Goal: Task Accomplishment & Management: Use online tool/utility

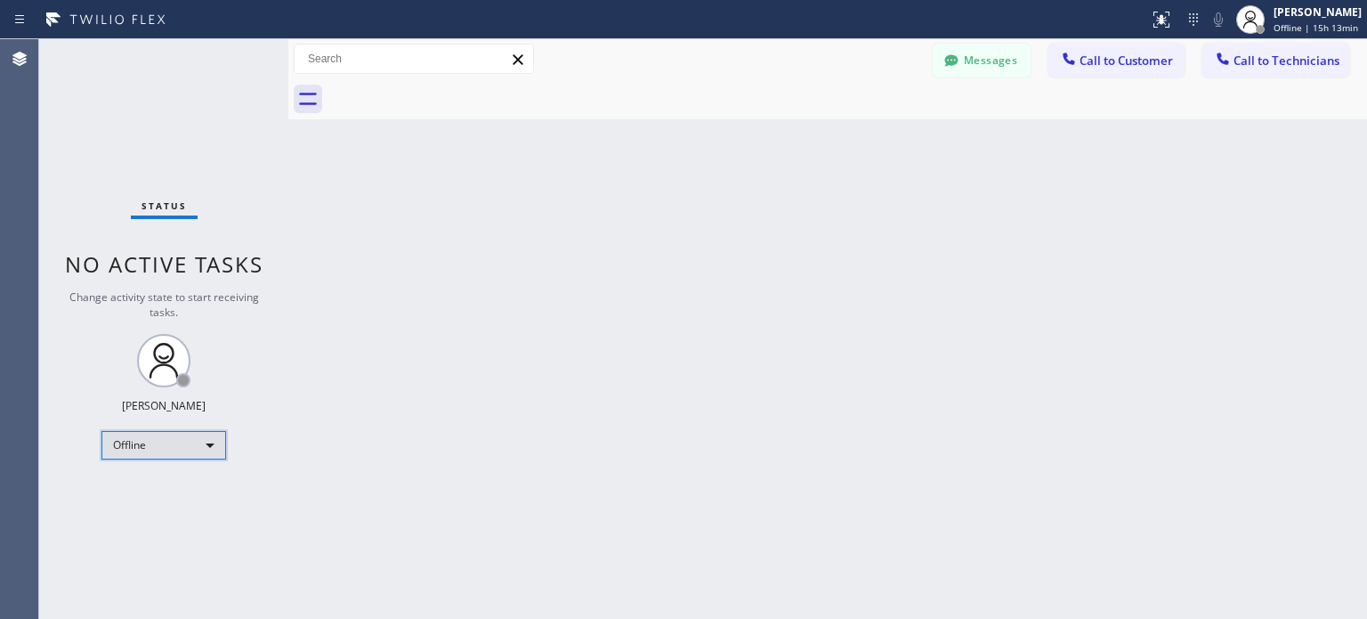
click at [185, 447] on div "Offline" at bounding box center [163, 445] width 125 height 28
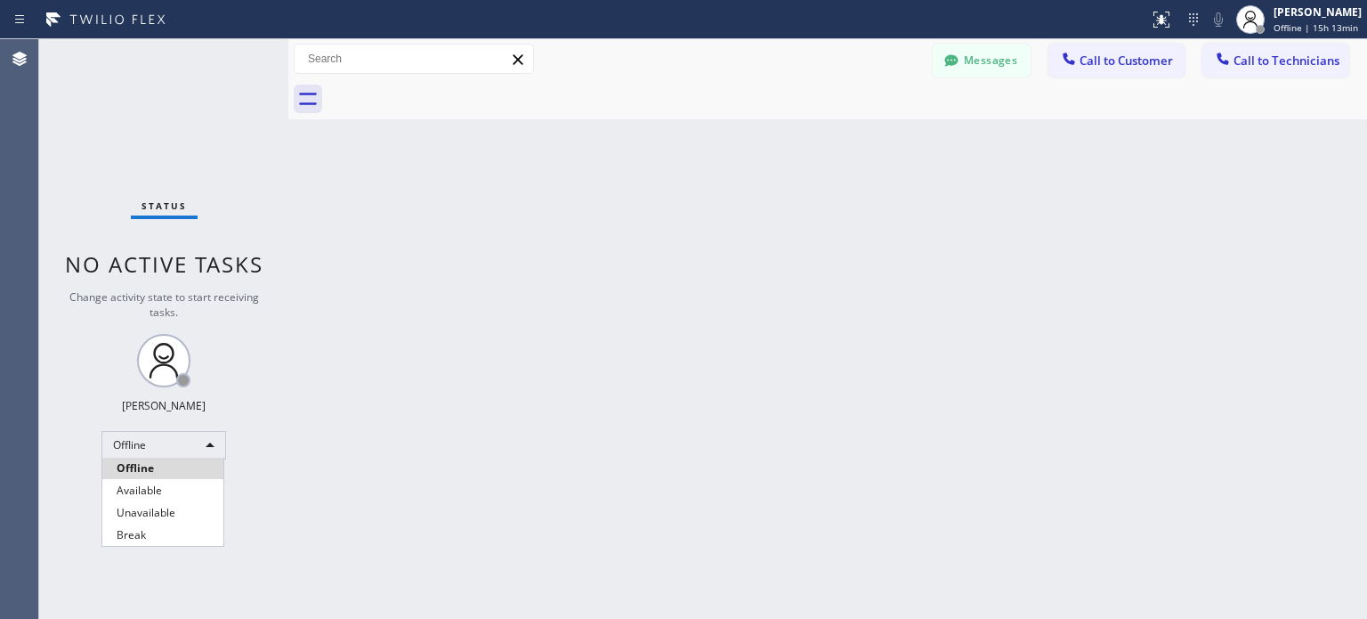
drag, startPoint x: 171, startPoint y: 512, endPoint x: 729, endPoint y: 277, distance: 605.6
click at [171, 511] on li "Unavailable" at bounding box center [162, 512] width 121 height 21
click at [1183, 20] on icon at bounding box center [1193, 19] width 21 height 21
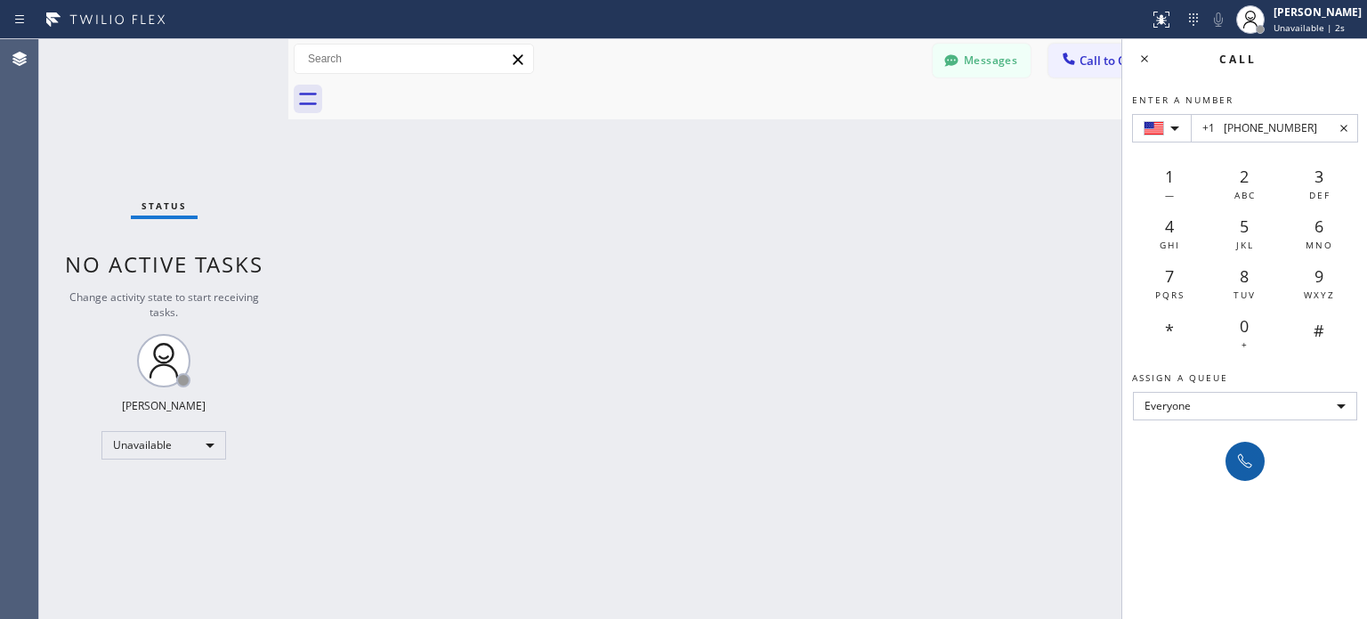
type input "+1 [PHONE_NUMBER]"
drag, startPoint x: 1235, startPoint y: 455, endPoint x: 1186, endPoint y: 198, distance: 262.0
click at [1235, 454] on icon at bounding box center [1245, 460] width 21 height 21
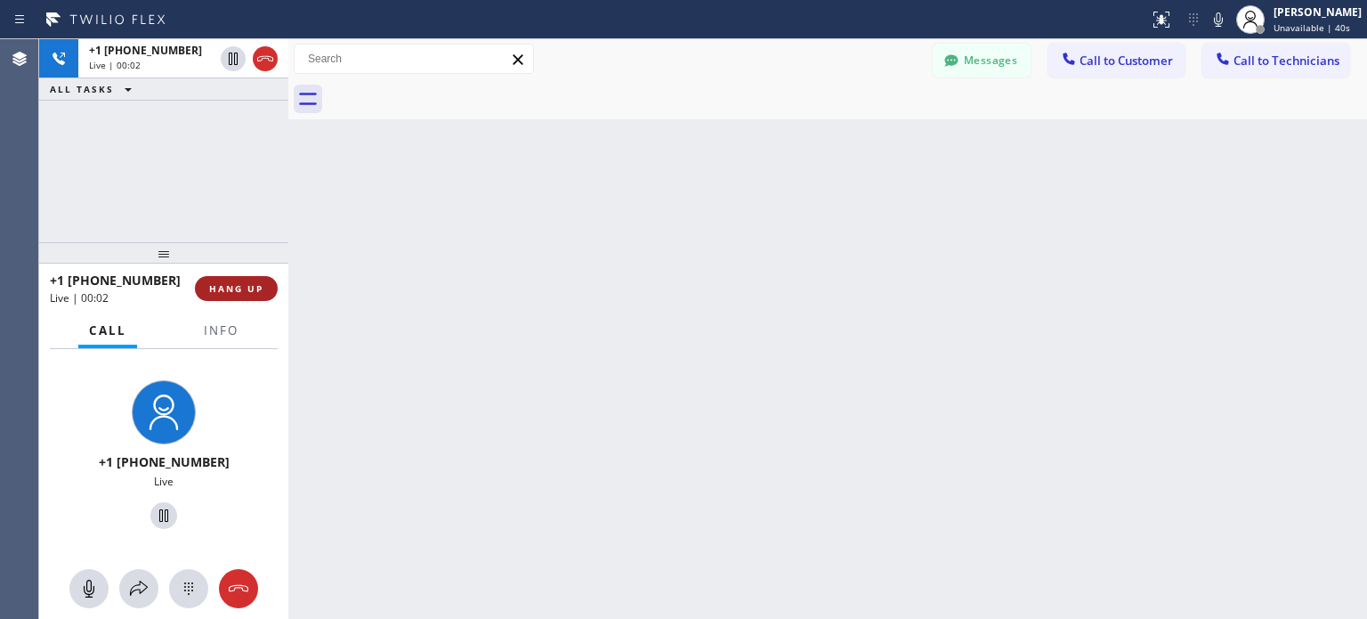
click at [260, 287] on span "HANG UP" at bounding box center [236, 288] width 54 height 12
click at [245, 291] on span "HANG UP" at bounding box center [236, 288] width 54 height 12
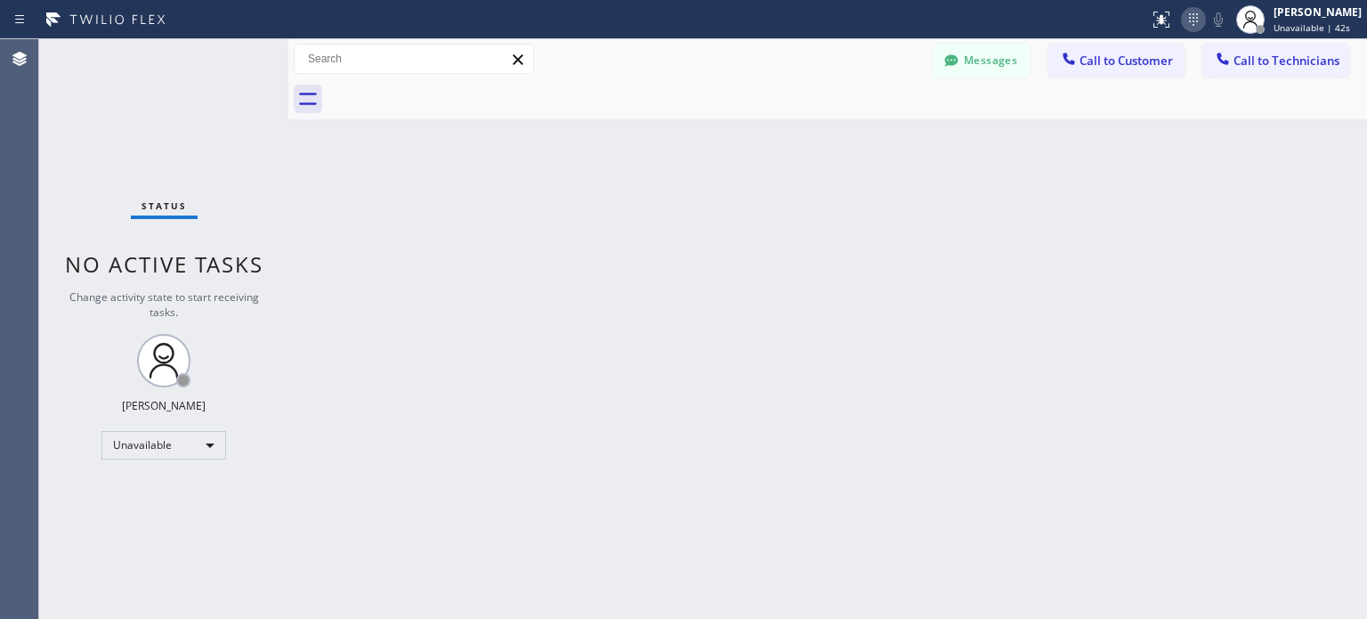
click at [1191, 19] on icon at bounding box center [1193, 19] width 21 height 21
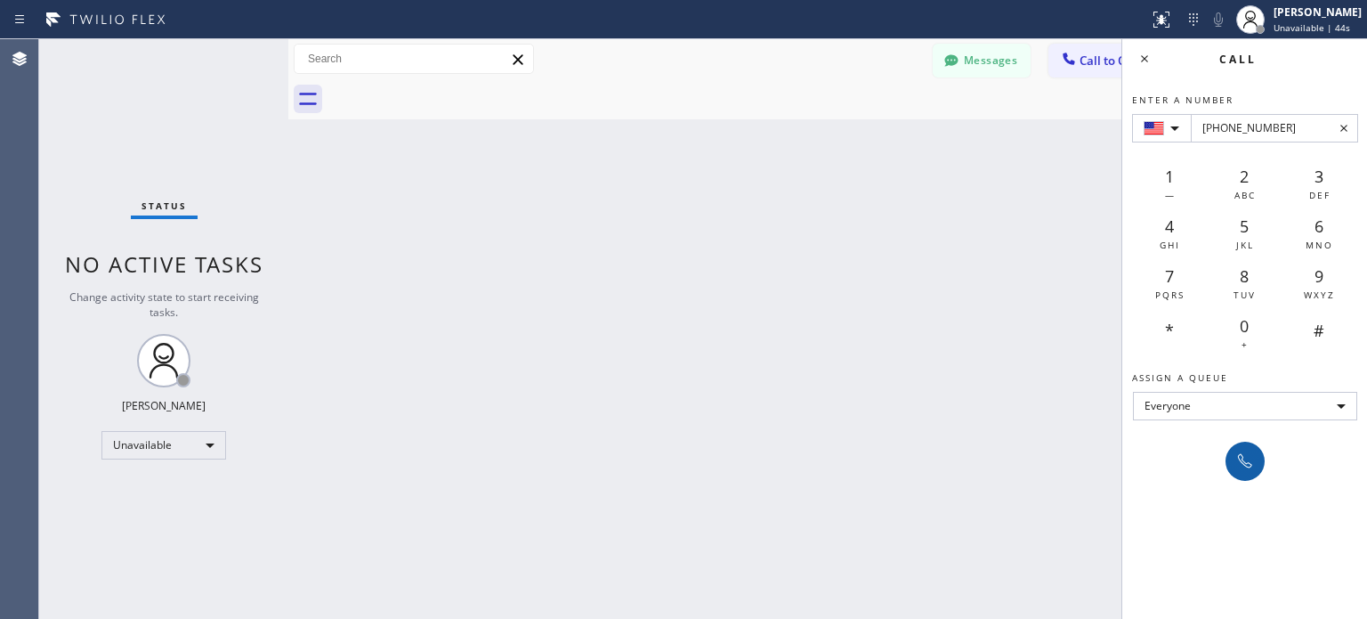
type input "[PHONE_NUMBER]"
click at [1250, 455] on icon at bounding box center [1245, 460] width 21 height 21
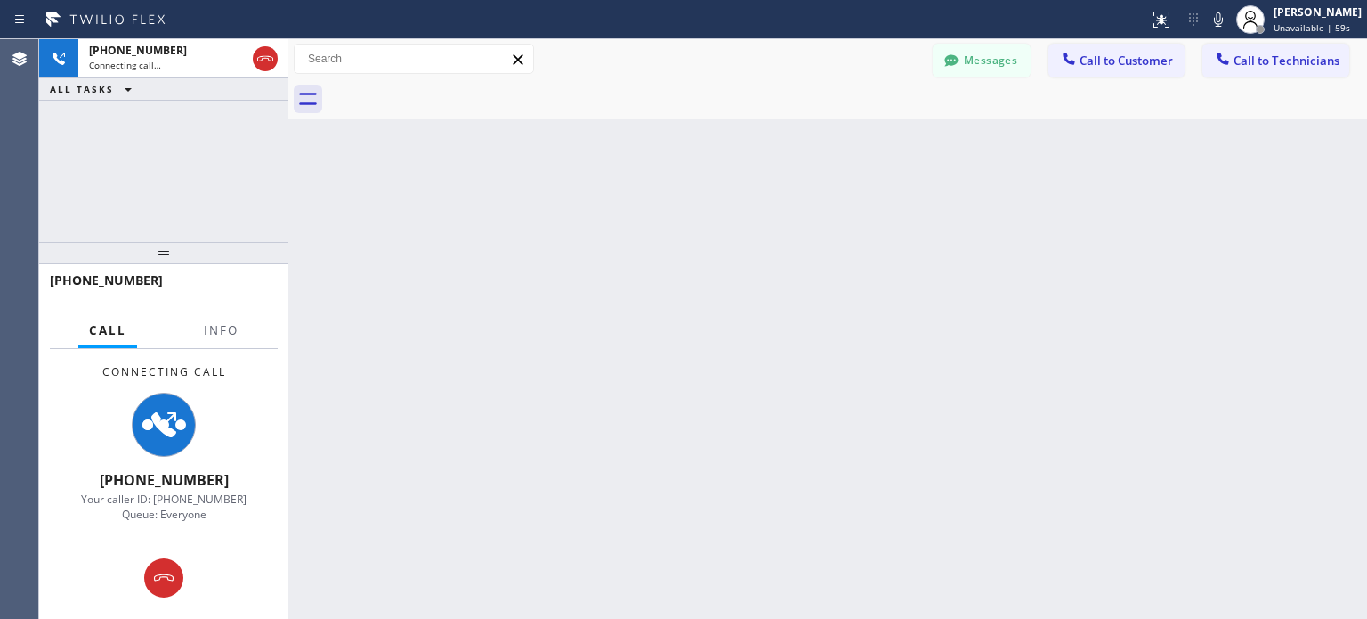
click at [793, 504] on div "Back to Dashboard Change Sender ID Customers Technicians MI Mazharul Islam [DAT…" at bounding box center [827, 328] width 1079 height 579
click at [160, 579] on icon at bounding box center [164, 577] width 20 height 7
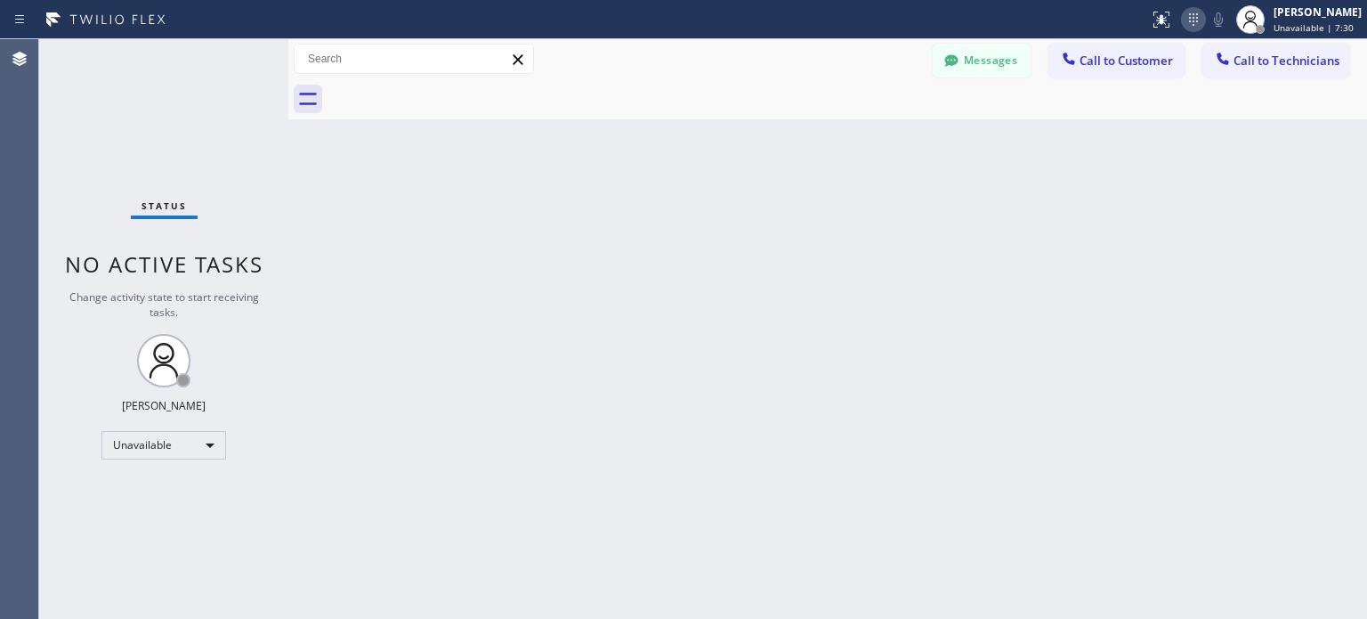
click at [1195, 17] on icon at bounding box center [1193, 19] width 21 height 21
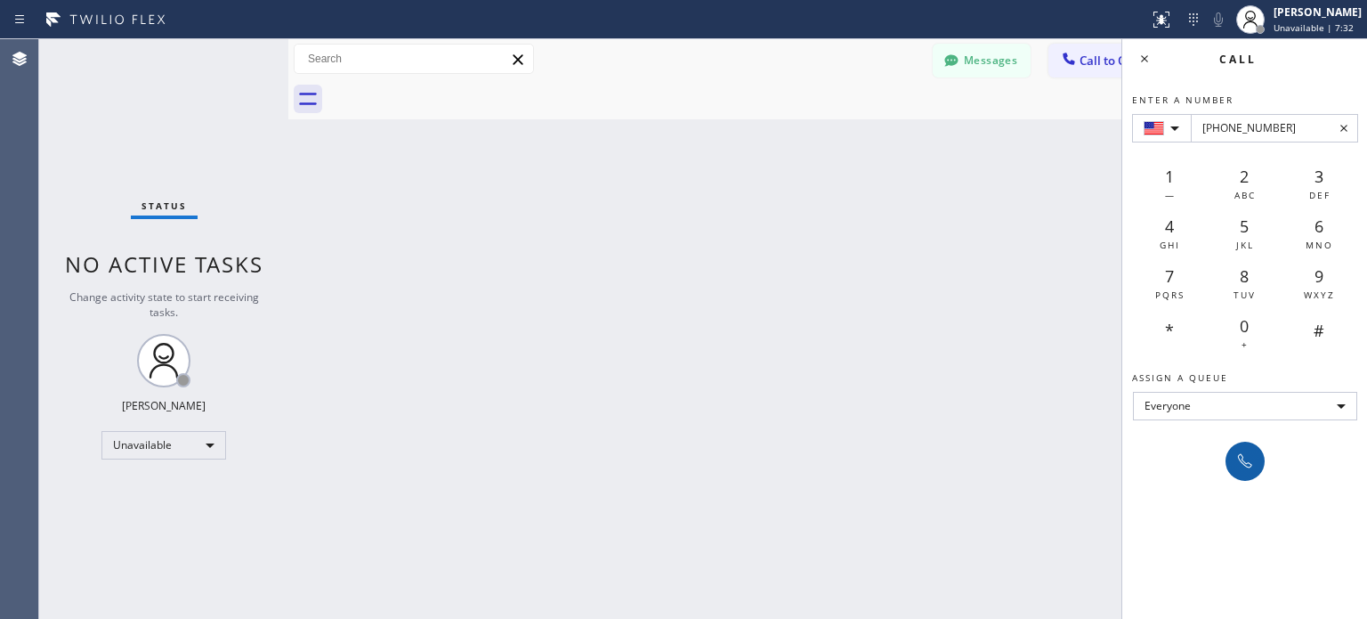
type input "[PHONE_NUMBER]"
click at [1248, 466] on icon at bounding box center [1245, 460] width 21 height 21
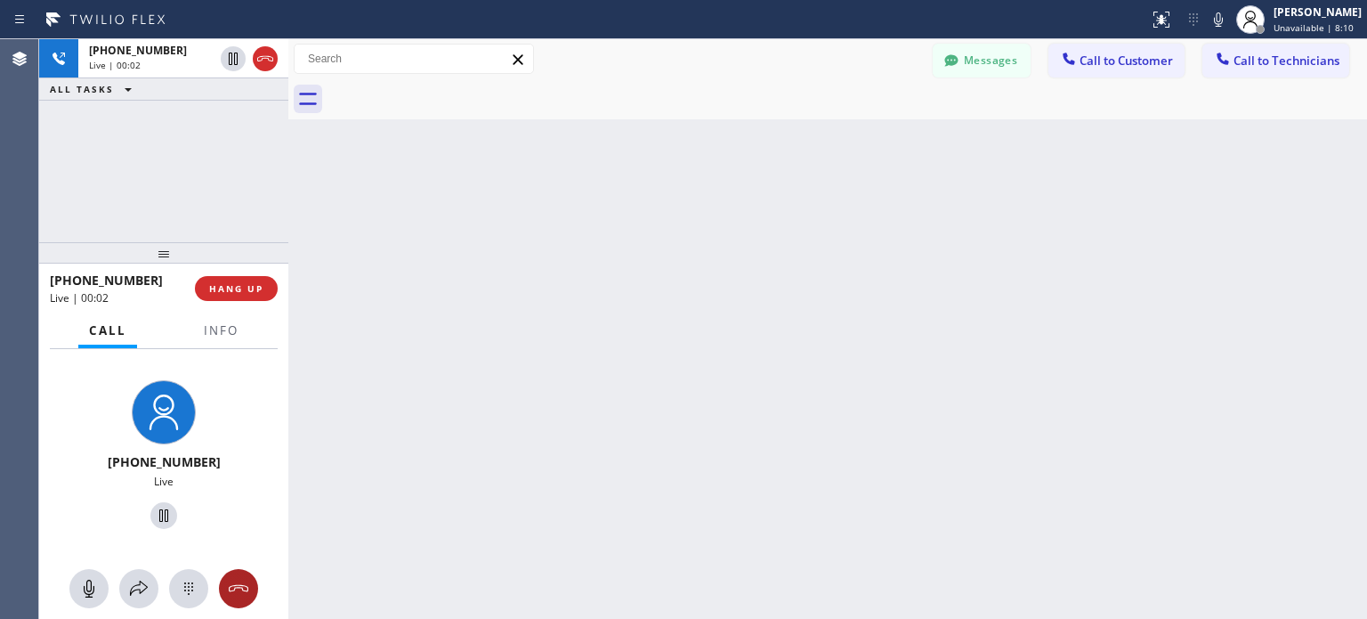
click at [243, 594] on icon at bounding box center [238, 588] width 21 height 21
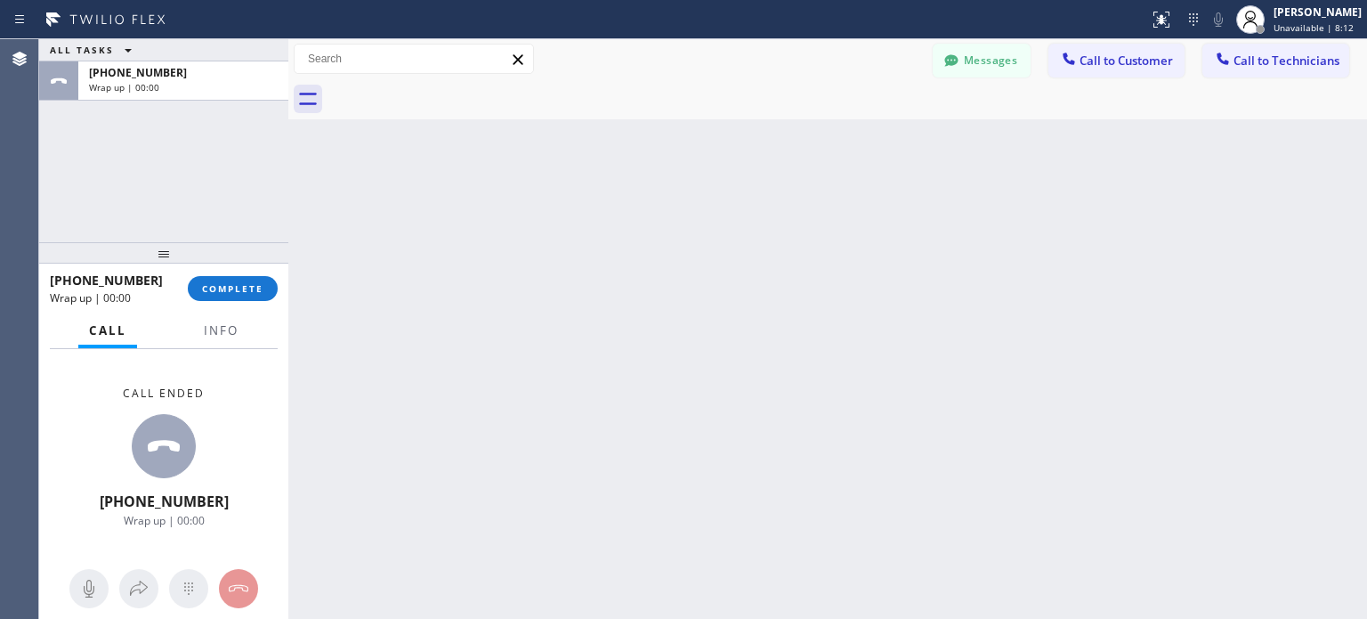
click at [241, 272] on div "[PHONE_NUMBER] Wrap up | 00:00 COMPLETE" at bounding box center [164, 288] width 228 height 46
click at [243, 282] on span "COMPLETE" at bounding box center [232, 288] width 61 height 12
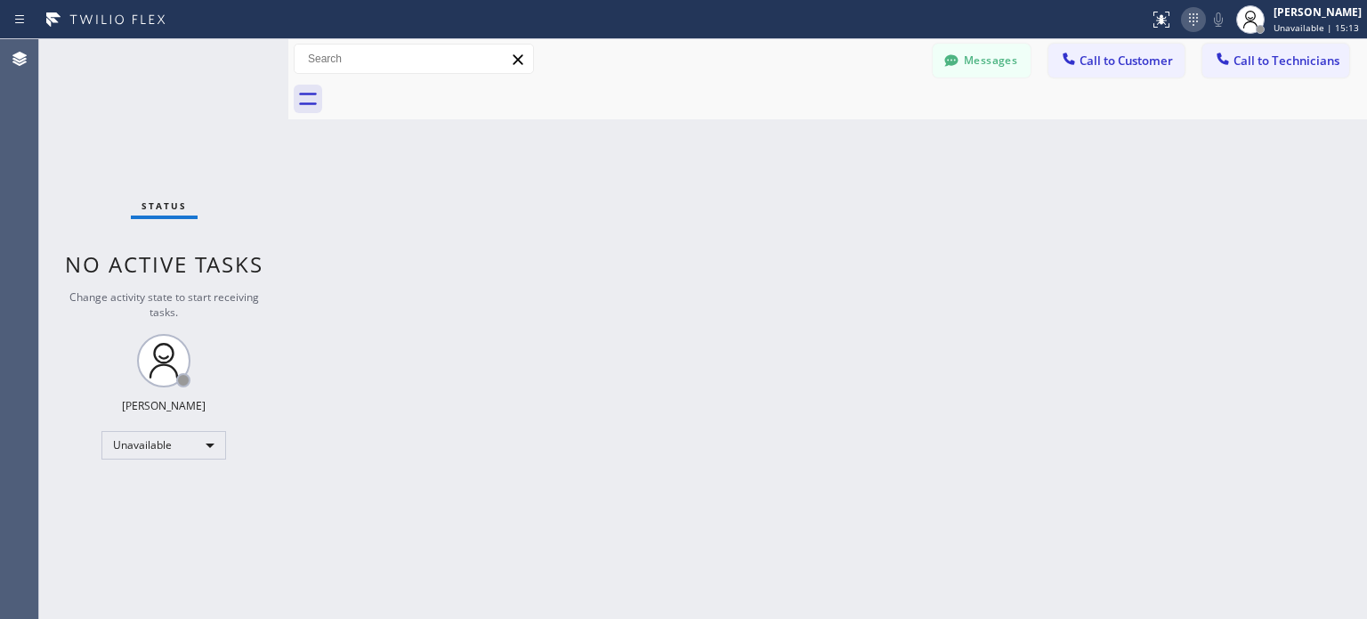
click at [1192, 19] on icon at bounding box center [1193, 19] width 21 height 21
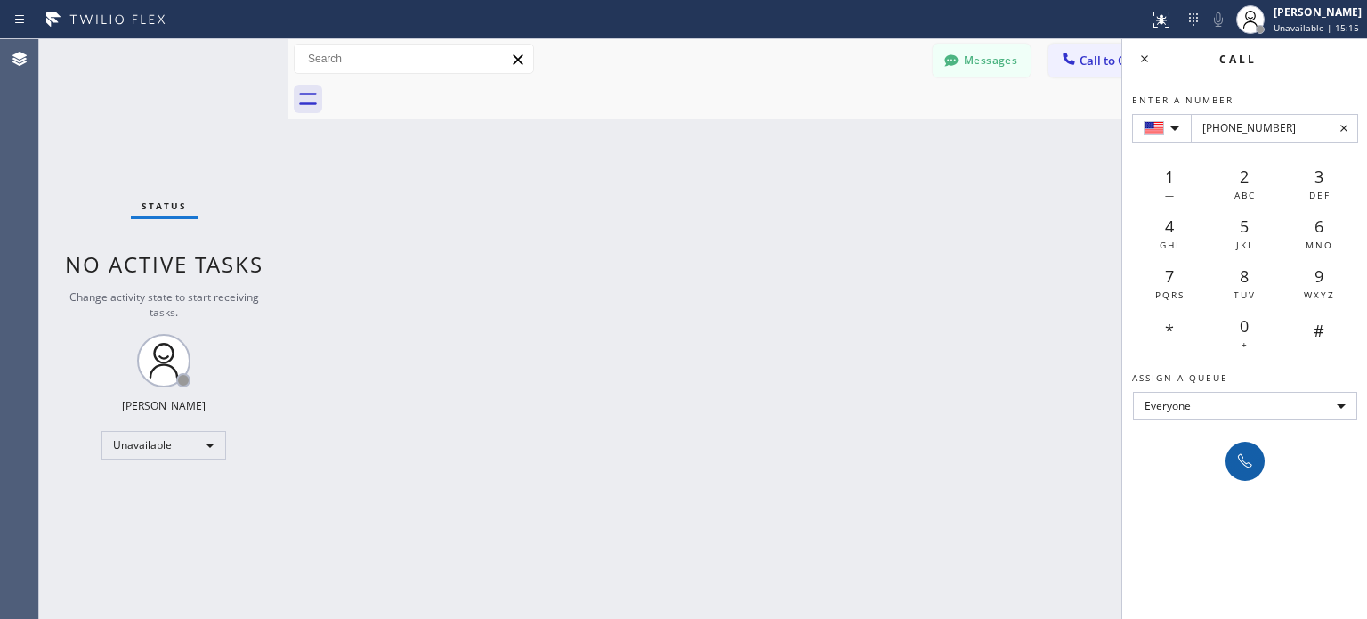
type input "[PHONE_NUMBER]"
click at [1241, 463] on icon at bounding box center [1245, 460] width 21 height 21
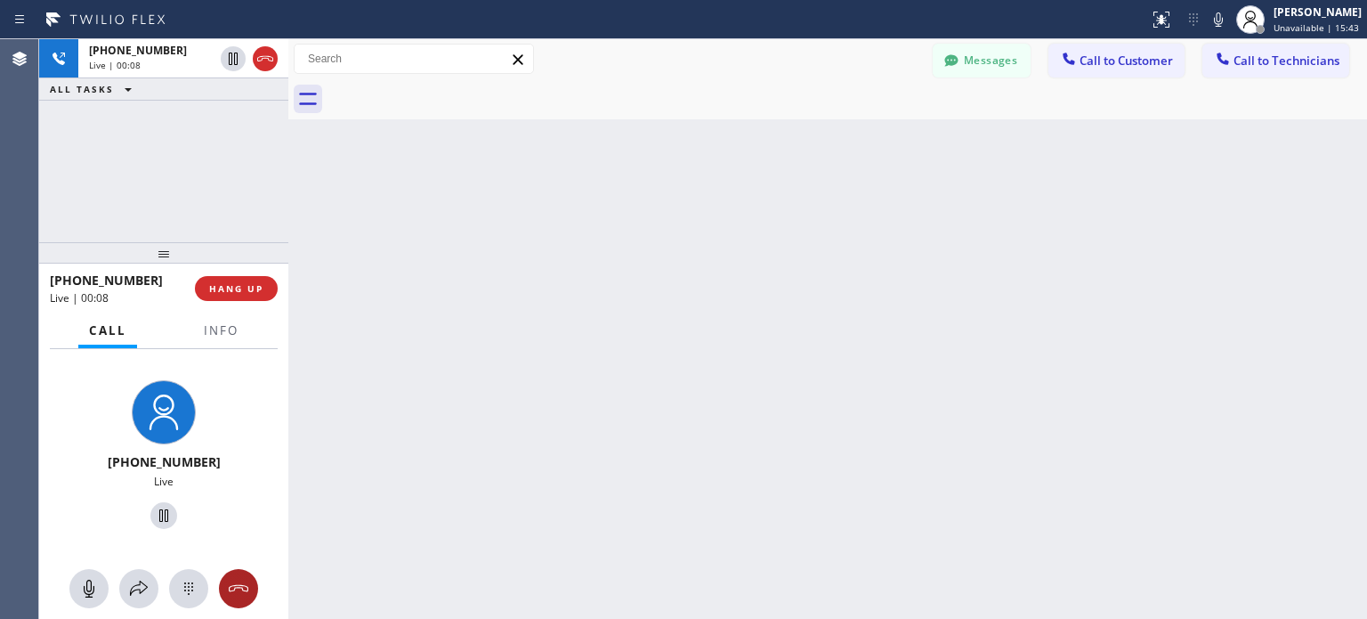
click at [231, 600] on button at bounding box center [238, 588] width 39 height 39
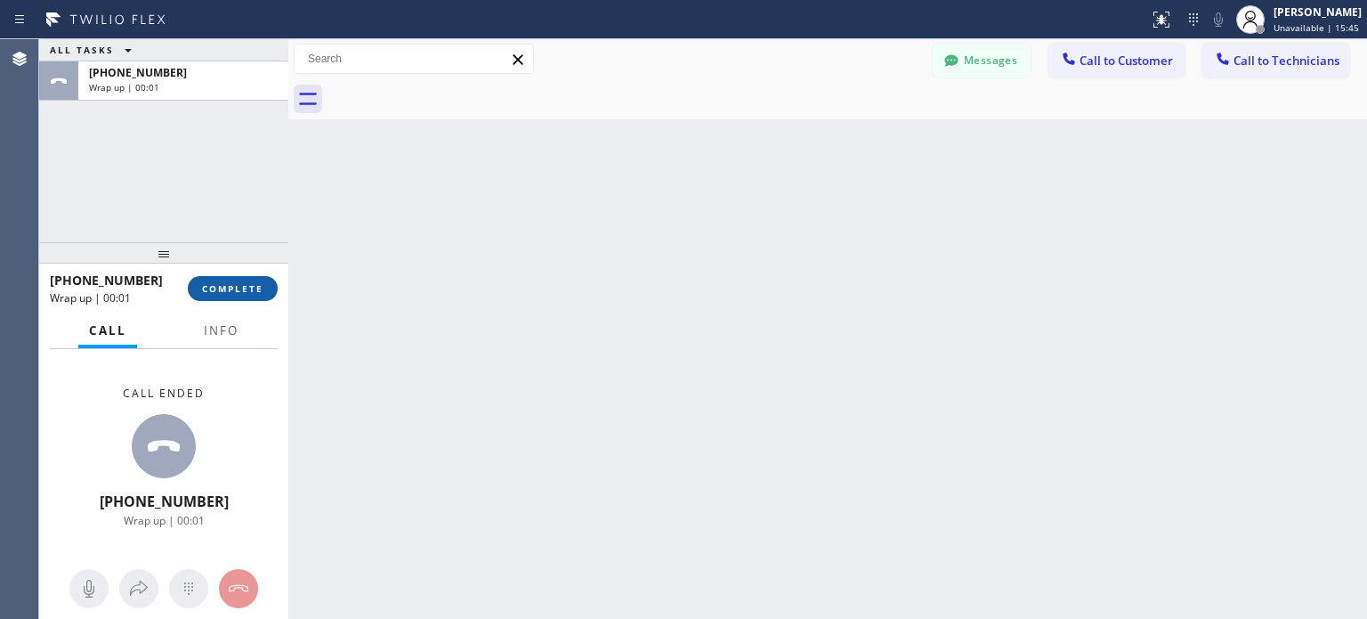
click at [253, 298] on button "COMPLETE" at bounding box center [233, 288] width 90 height 25
click at [263, 282] on span "COMPLETE" at bounding box center [232, 288] width 61 height 12
